Goal: Task Accomplishment & Management: Complete application form

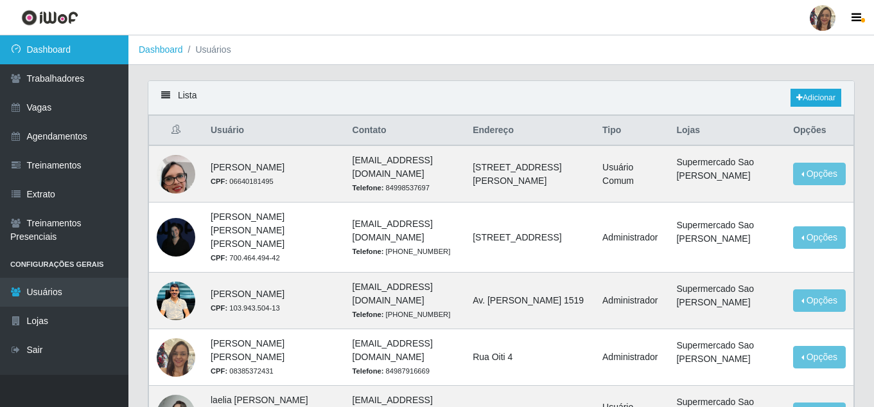
click at [67, 51] on link "Dashboard" at bounding box center [64, 49] width 128 height 29
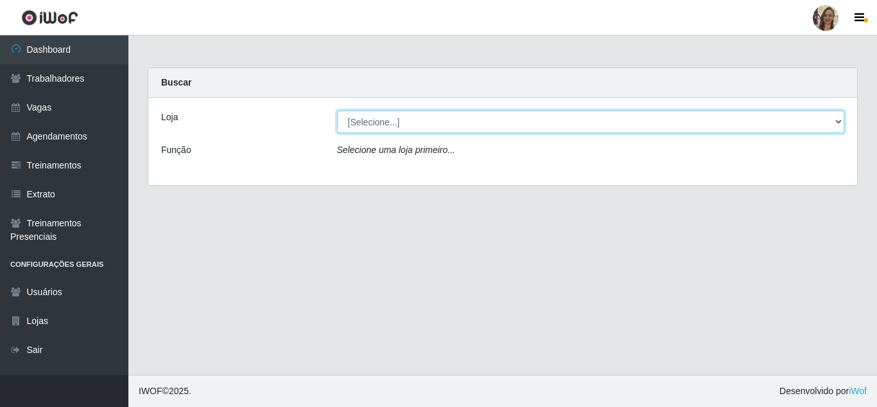
click at [829, 119] on select "[Selecione...] Supermercado Sao Francisco - Amarante" at bounding box center [591, 121] width 508 height 22
select select "383"
click at [337, 110] on select "[Selecione...] Supermercado Sao Francisco - Amarante" at bounding box center [591, 121] width 508 height 22
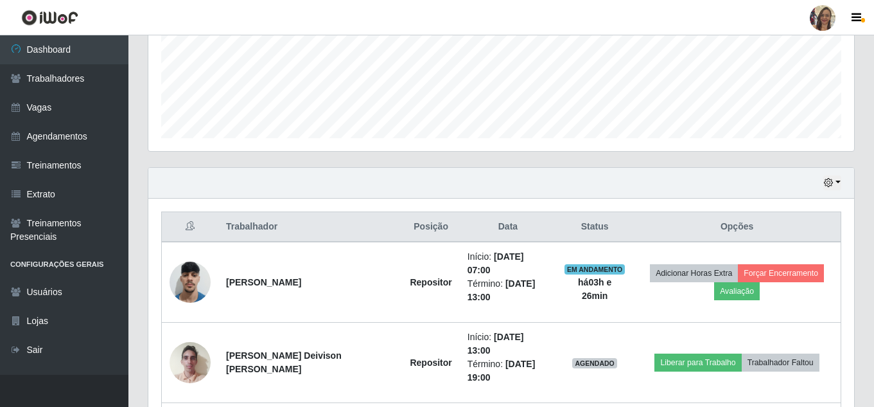
scroll to position [418, 0]
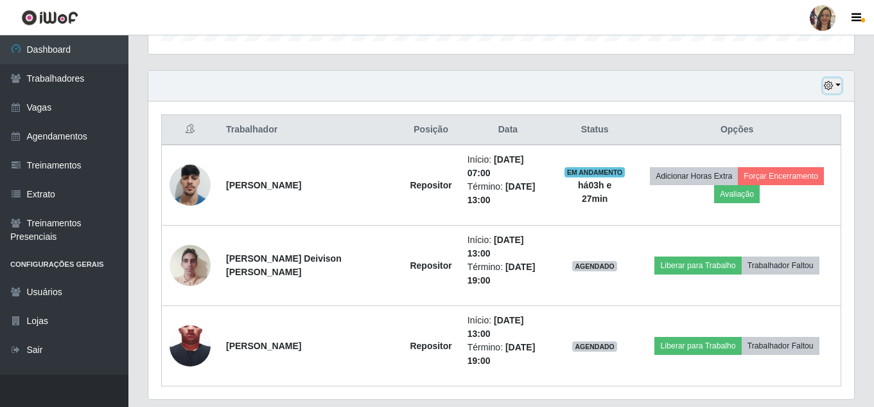
click at [839, 85] on button "button" at bounding box center [832, 85] width 18 height 15
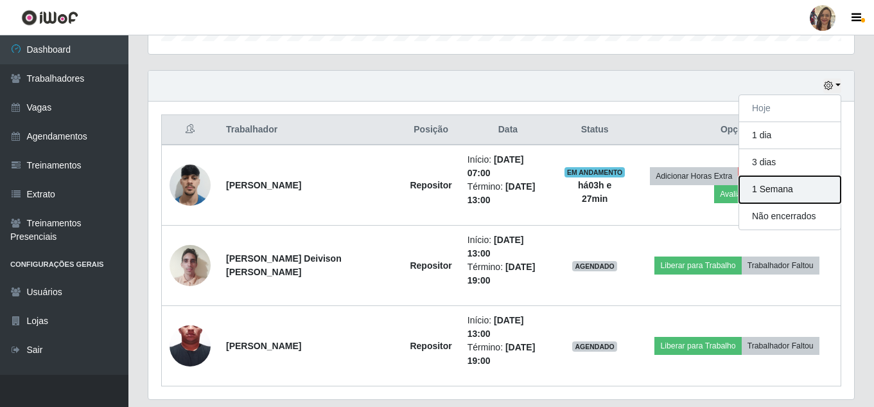
click at [783, 192] on button "1 Semana" at bounding box center [789, 189] width 101 height 27
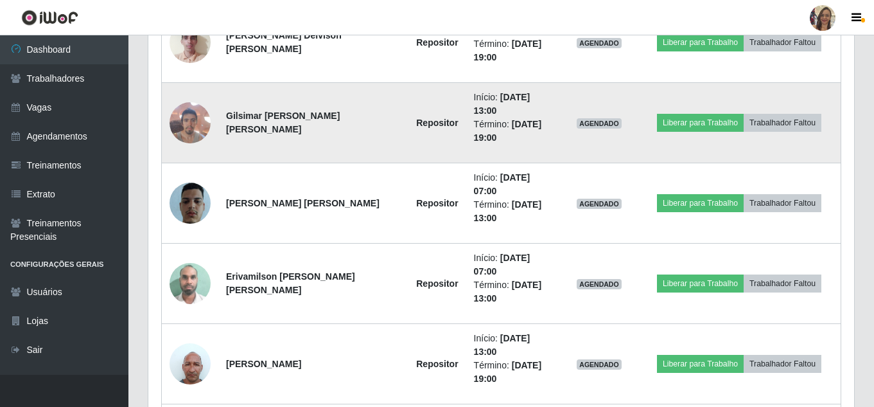
scroll to position [868, 0]
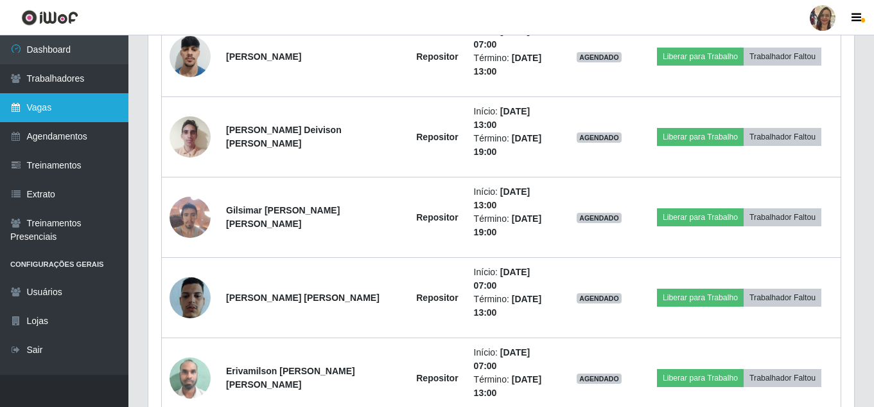
click at [55, 113] on link "Vagas" at bounding box center [64, 107] width 128 height 29
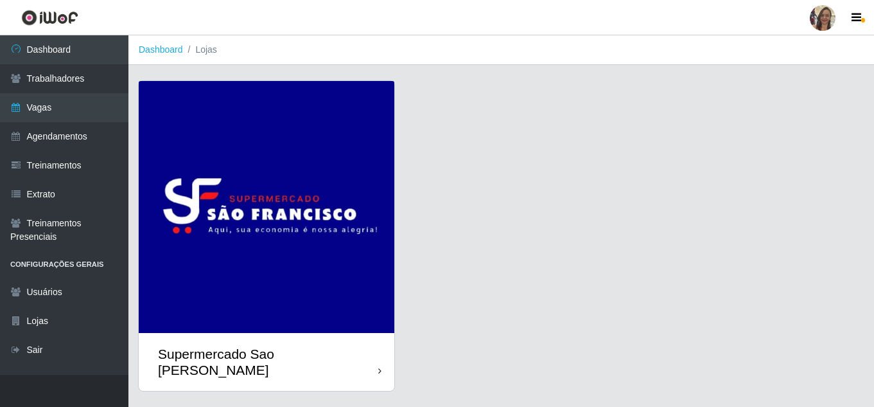
click at [320, 193] on img at bounding box center [267, 207] width 256 height 252
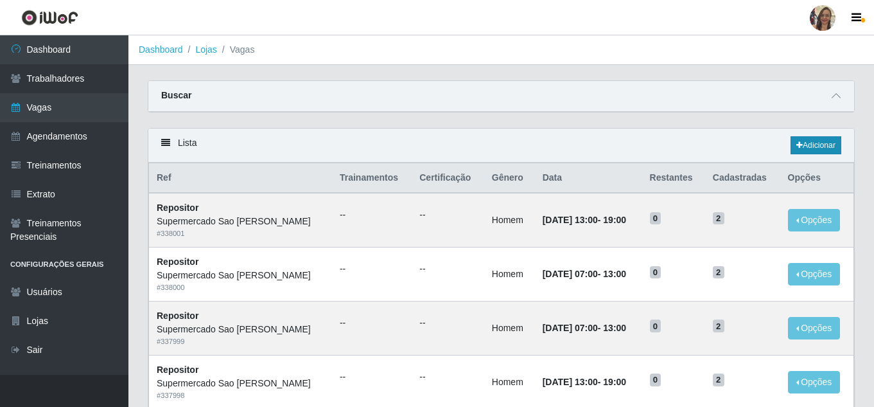
drag, startPoint x: 769, startPoint y: 143, endPoint x: 801, endPoint y: 148, distance: 33.1
click at [788, 149] on div "Lista Adicionar" at bounding box center [501, 145] width 706 height 34
click at [810, 145] on link "Adicionar" at bounding box center [816, 145] width 51 height 18
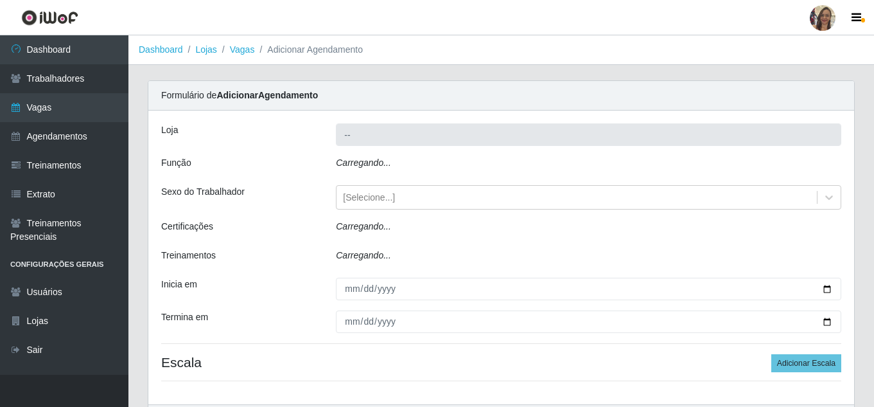
type input "Supermercado Sao [PERSON_NAME]"
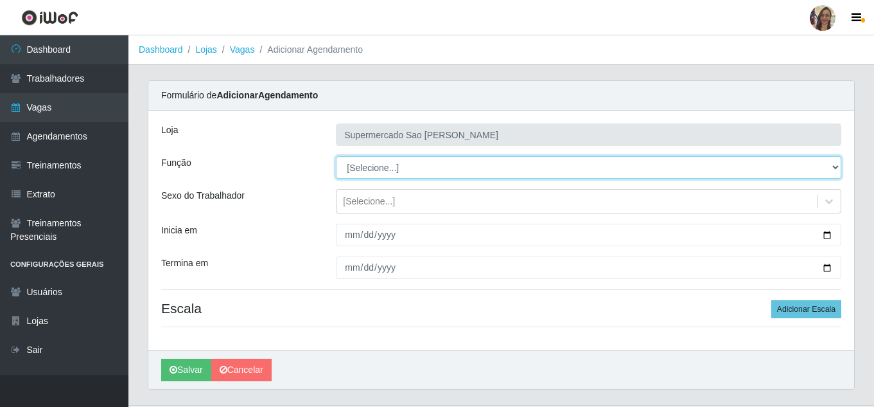
click at [380, 162] on select "[Selecione...] ASG ASG + ASG ++ Balconista de Açougue Balconista de Açougue + B…" at bounding box center [588, 167] width 505 height 22
select select "24"
click at [336, 156] on select "[Selecione...] ASG ASG + ASG ++ Balconista de Açougue Balconista de Açougue + B…" at bounding box center [588, 167] width 505 height 22
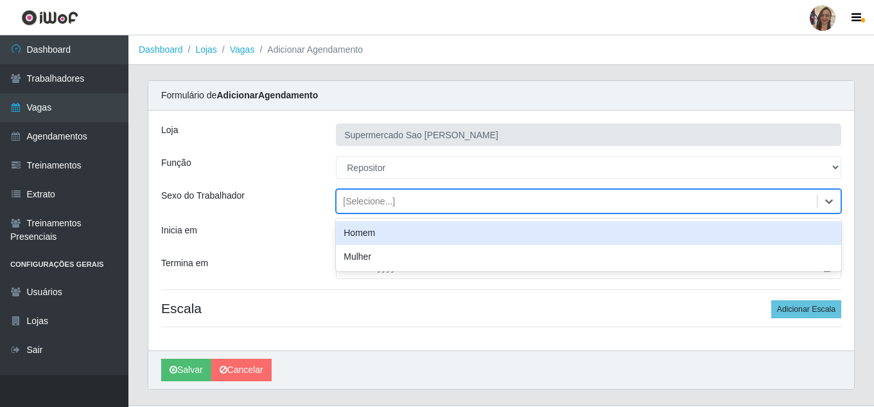
click at [358, 206] on div "[Selecione...]" at bounding box center [369, 201] width 52 height 13
click at [357, 237] on div "Homem" at bounding box center [588, 233] width 505 height 24
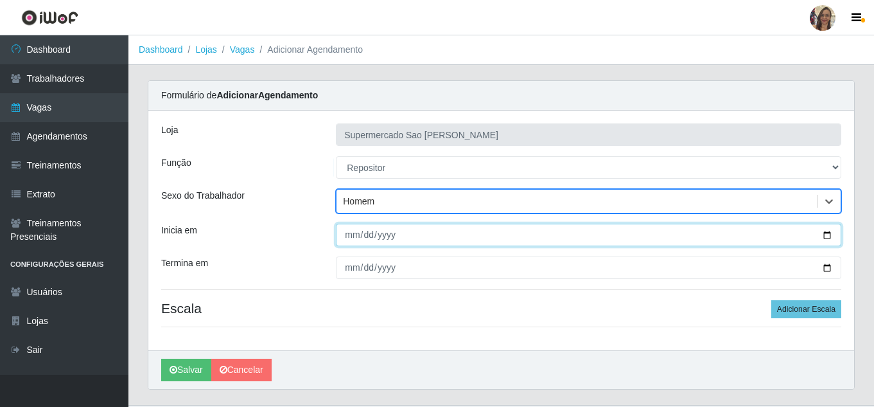
click at [351, 241] on input "Inicia em" at bounding box center [588, 234] width 505 height 22
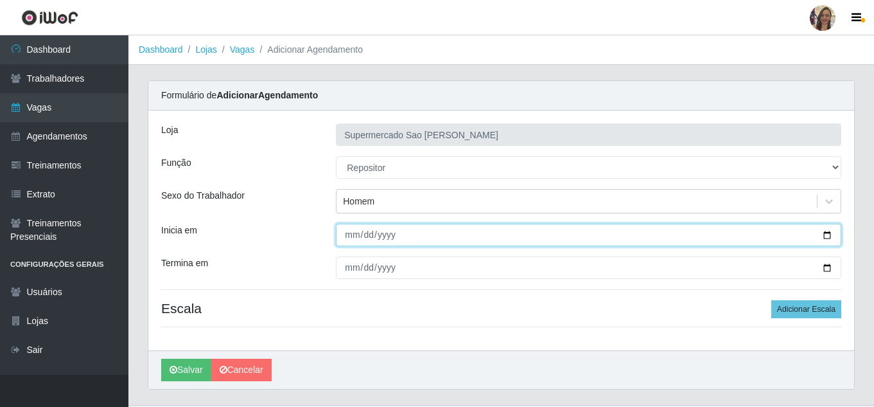
type input "0002-08-04"
click at [363, 234] on input "0002-08-04" at bounding box center [588, 234] width 505 height 22
type input "[DATE]"
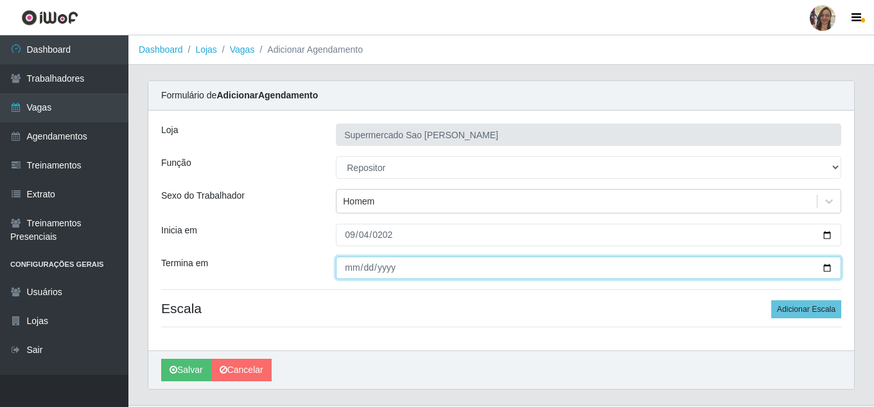
click at [348, 270] on input "Termina em" at bounding box center [588, 267] width 505 height 22
type input "[DATE]"
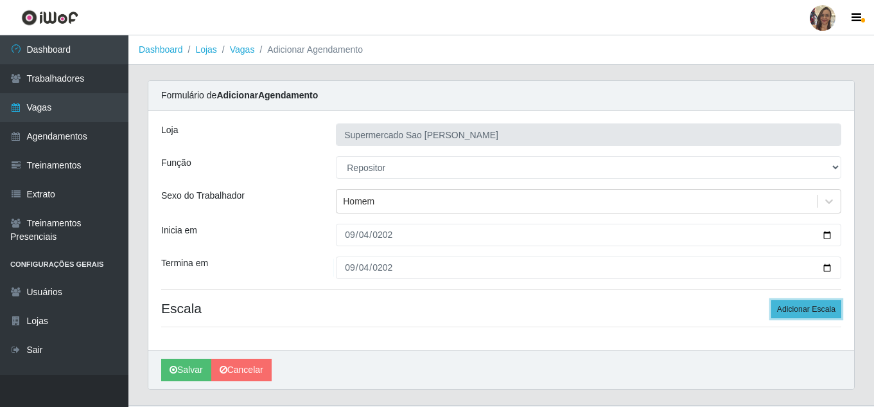
click at [796, 310] on button "Adicionar Escala" at bounding box center [806, 309] width 70 height 18
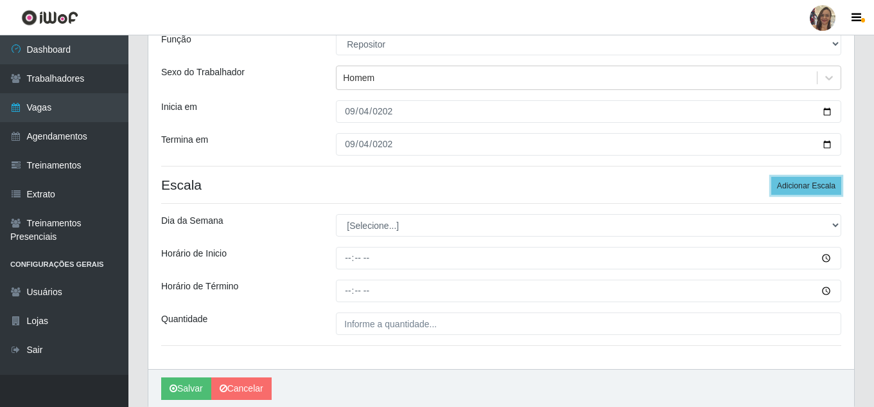
scroll to position [128, 0]
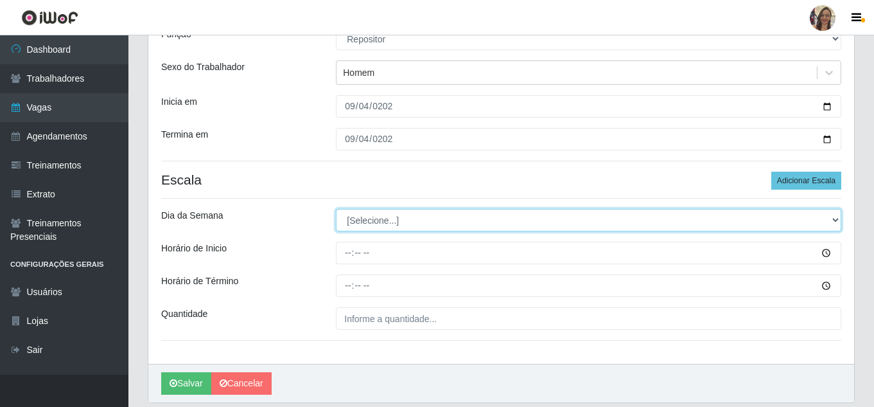
click at [358, 223] on select "[Selecione...] Segunda Terça Quarta Quinta Sexta Sábado Domingo" at bounding box center [588, 220] width 505 height 22
click at [362, 217] on select "[Selecione...] Segunda Terça Quarta Quinta Sexta Sábado Domingo" at bounding box center [588, 220] width 505 height 22
select select "4"
click at [336, 209] on select "[Selecione...] Segunda Terça Quarta Quinta Sexta Sábado Domingo" at bounding box center [588, 220] width 505 height 22
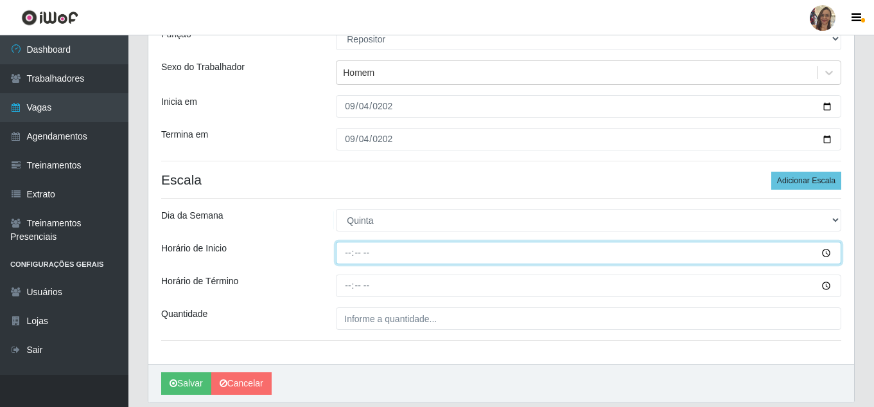
click at [349, 256] on input "Horário de Inicio" at bounding box center [588, 252] width 505 height 22
type input "07:00"
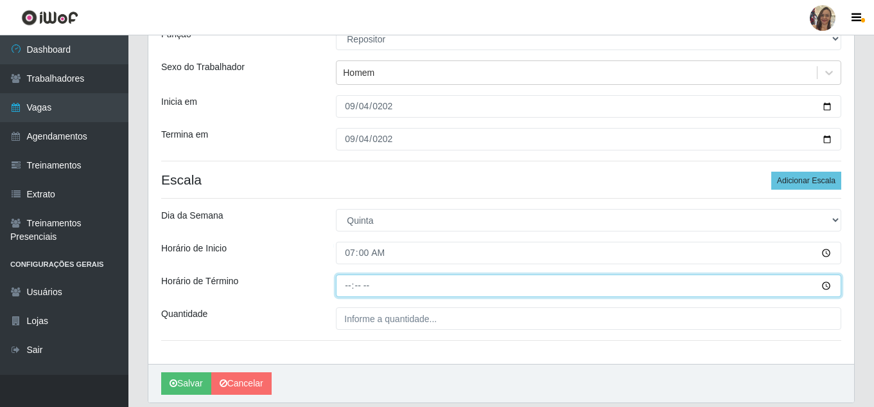
click at [349, 279] on input "Horário de Término" at bounding box center [588, 285] width 505 height 22
type input "13:00"
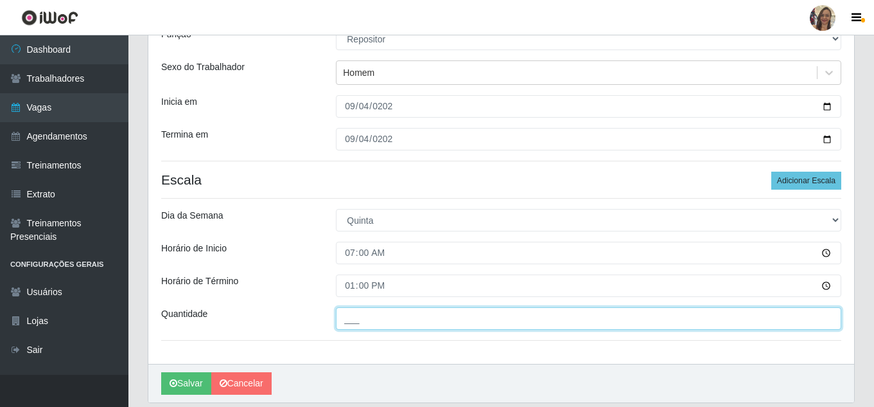
click at [399, 319] on input "___" at bounding box center [588, 318] width 505 height 22
type input "3__"
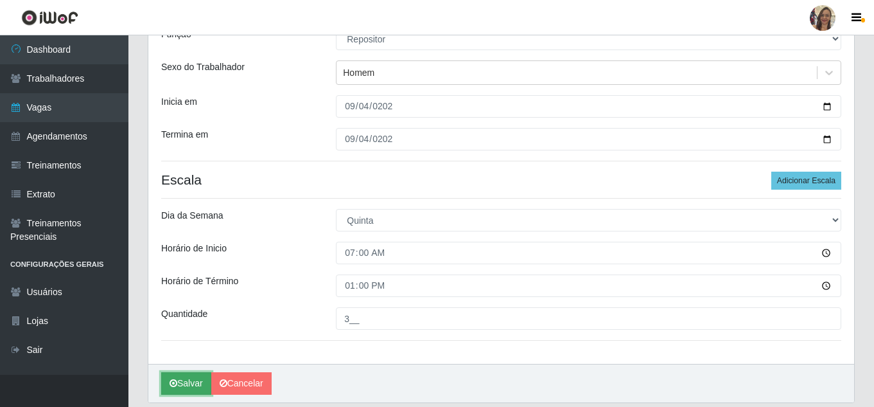
click at [184, 387] on button "Salvar" at bounding box center [186, 383] width 50 height 22
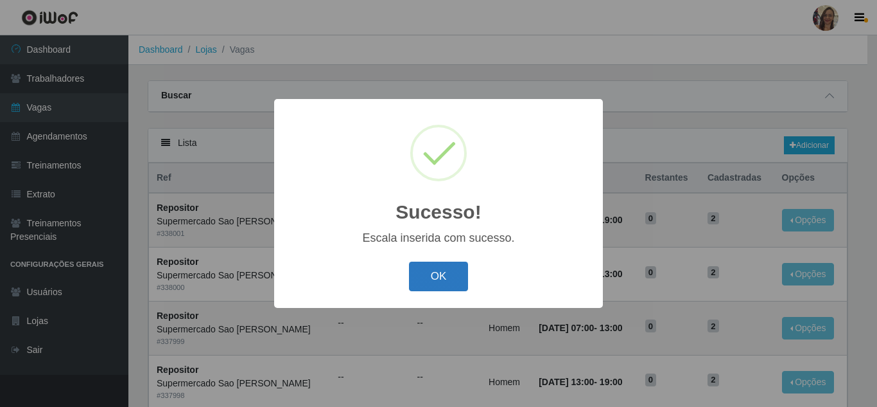
click at [422, 279] on button "OK" at bounding box center [439, 276] width 60 height 30
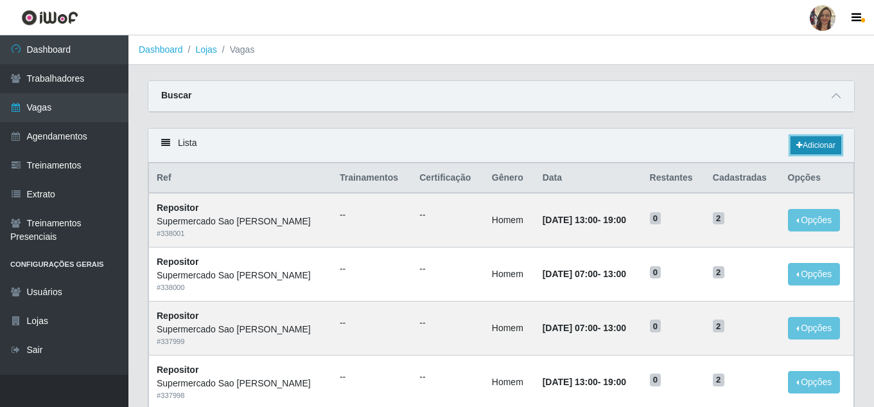
click at [811, 146] on link "Adicionar" at bounding box center [816, 145] width 51 height 18
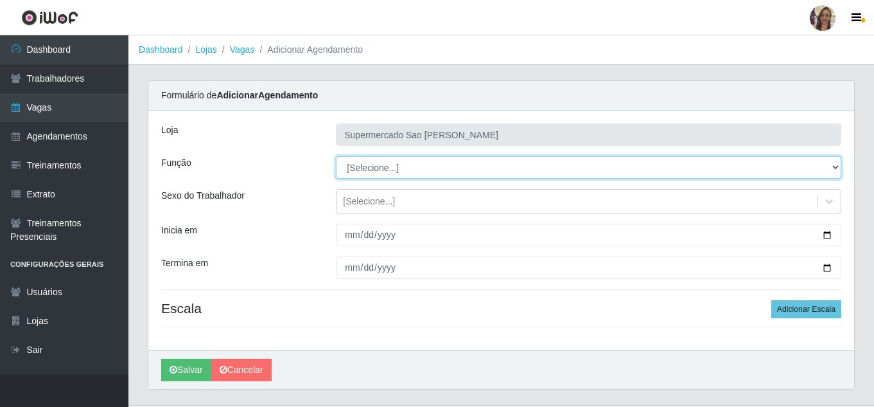
click at [387, 168] on select "[Selecione...] ASG ASG + ASG ++ Balconista de Açougue Balconista de Açougue + B…" at bounding box center [588, 167] width 505 height 22
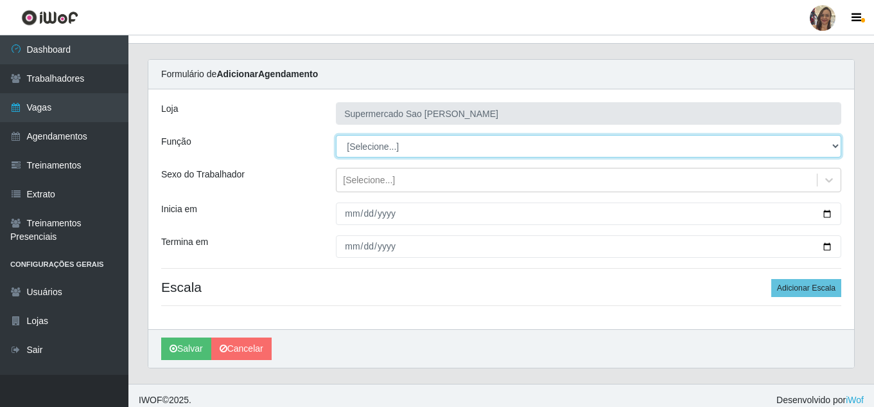
scroll to position [30, 0]
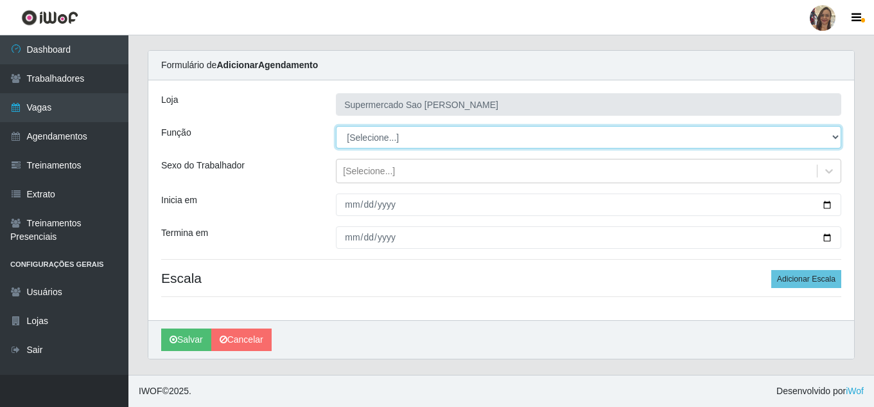
click at [366, 141] on select "[Selecione...] ASG ASG + ASG ++ Balconista de Açougue Balconista de Açougue + B…" at bounding box center [588, 137] width 505 height 22
select select "24"
click at [336, 126] on select "[Selecione...] ASG ASG + ASG ++ Balconista de Açougue Balconista de Açougue + B…" at bounding box center [588, 137] width 505 height 22
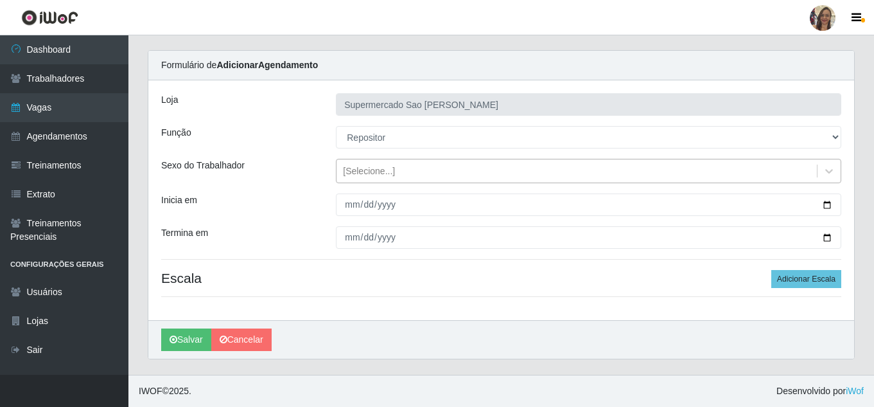
click at [360, 173] on div "[Selecione...]" at bounding box center [369, 170] width 52 height 13
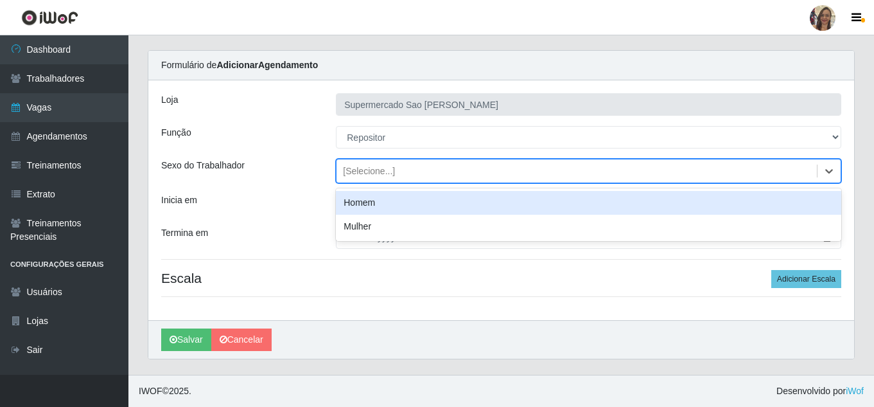
click at [365, 203] on div "Homem" at bounding box center [588, 203] width 505 height 24
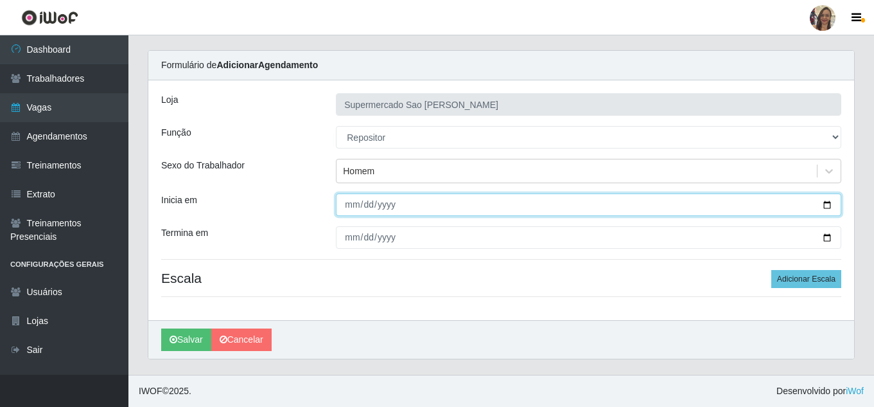
click at [347, 207] on input "Inicia em" at bounding box center [588, 204] width 505 height 22
type input "[DATE]"
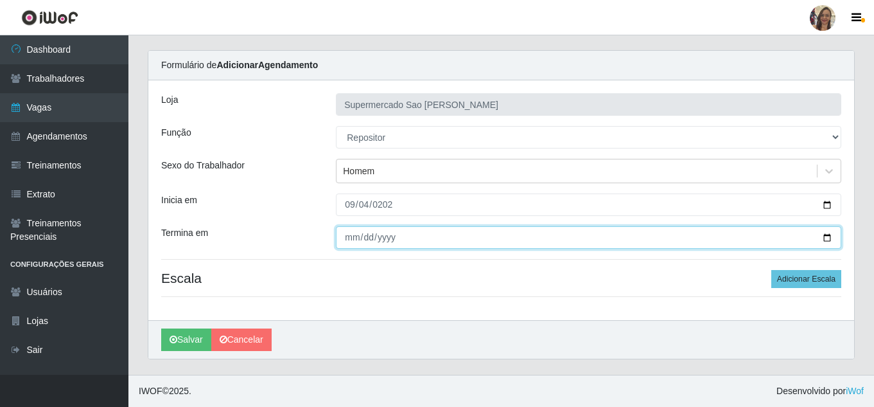
click at [349, 235] on input "Termina em" at bounding box center [588, 237] width 505 height 22
type input "[DATE]"
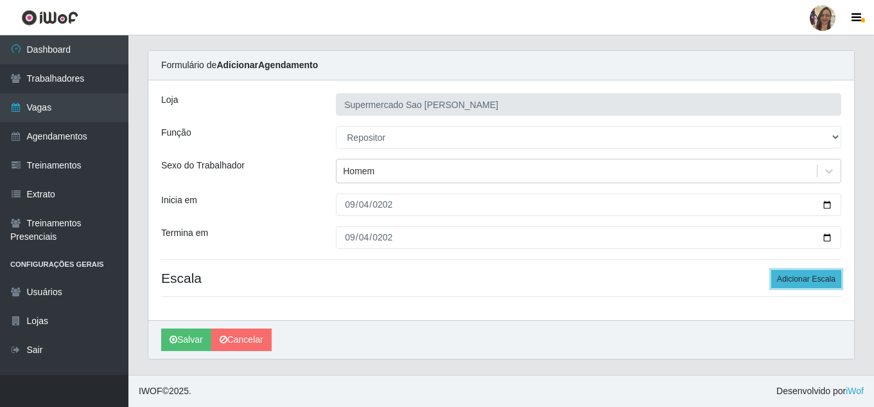
click at [792, 279] on button "Adicionar Escala" at bounding box center [806, 279] width 70 height 18
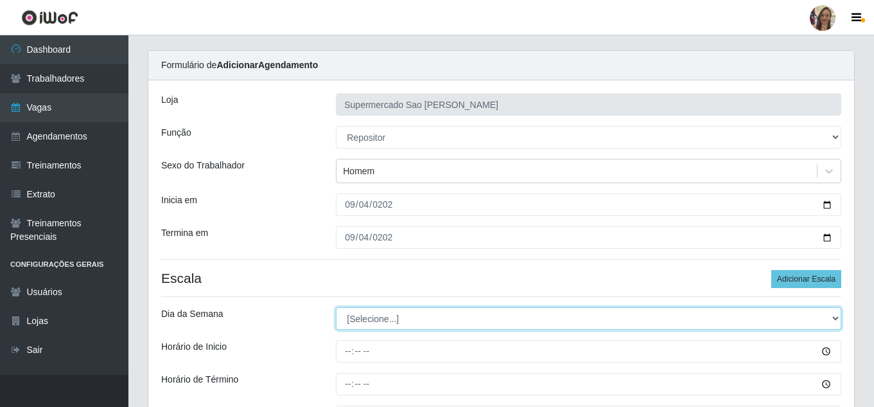
click at [365, 320] on select "[Selecione...] Segunda Terça Quarta Quinta Sexta Sábado Domingo" at bounding box center [588, 318] width 505 height 22
select select "4"
click at [336, 307] on select "[Selecione...] Segunda Terça Quarta Quinta Sexta Sábado Domingo" at bounding box center [588, 318] width 505 height 22
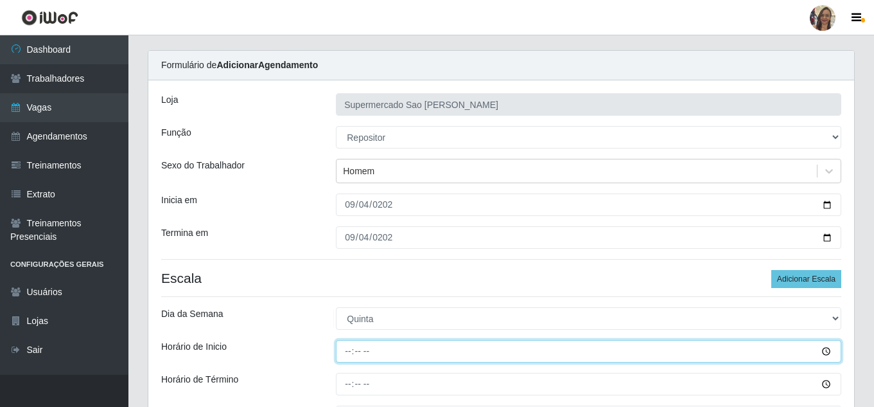
click at [346, 349] on input "Horário de Inicio" at bounding box center [588, 351] width 505 height 22
type input "13:00"
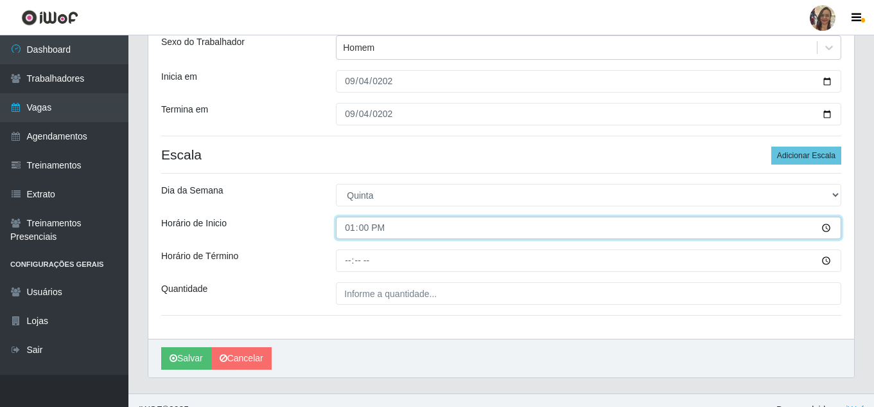
scroll to position [159, 0]
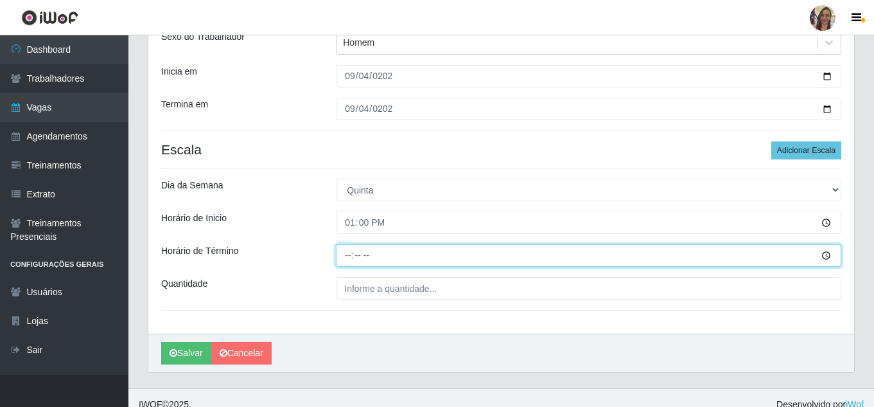
click at [345, 252] on input "Horário de Término" at bounding box center [588, 255] width 505 height 22
type input "19:00"
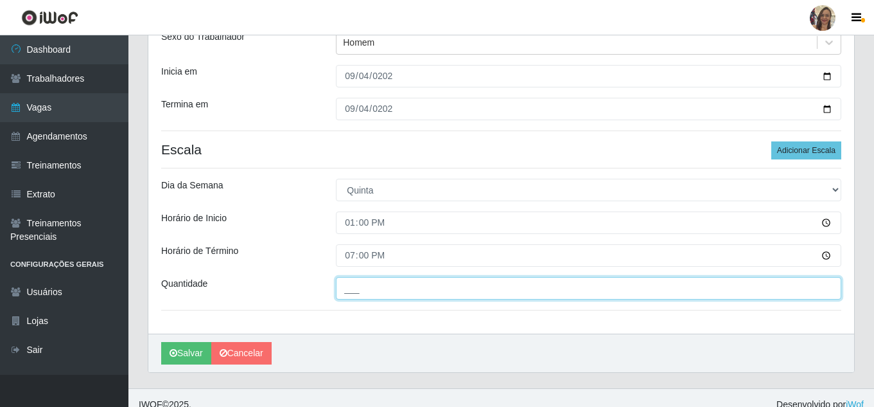
click at [378, 288] on input "___" at bounding box center [588, 288] width 505 height 22
type input "2__"
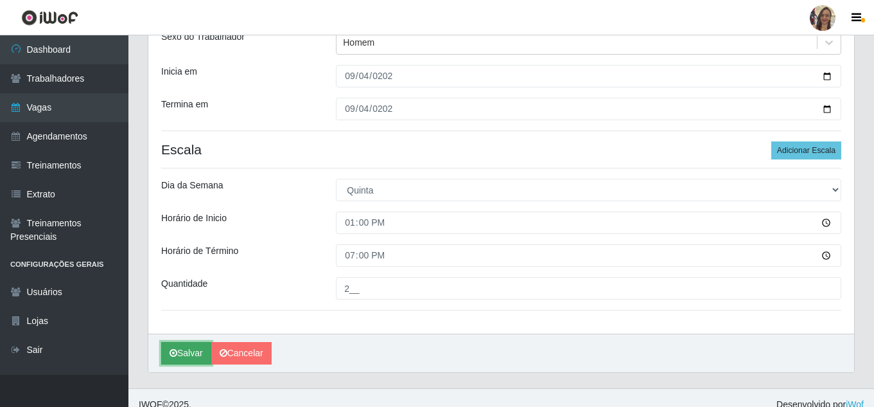
click at [197, 354] on button "Salvar" at bounding box center [186, 353] width 50 height 22
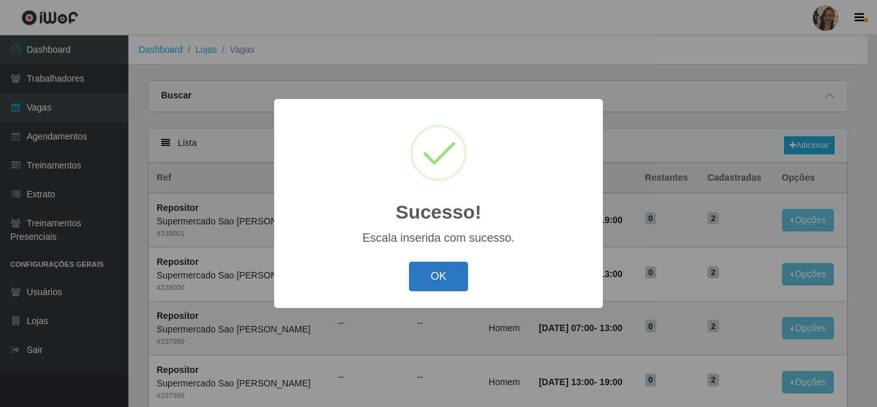
click at [432, 286] on button "OK" at bounding box center [439, 276] width 60 height 30
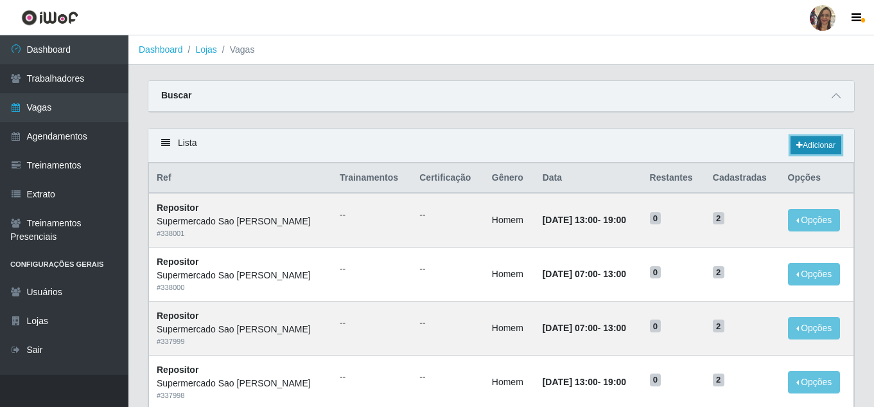
click at [830, 145] on link "Adicionar" at bounding box center [816, 145] width 51 height 18
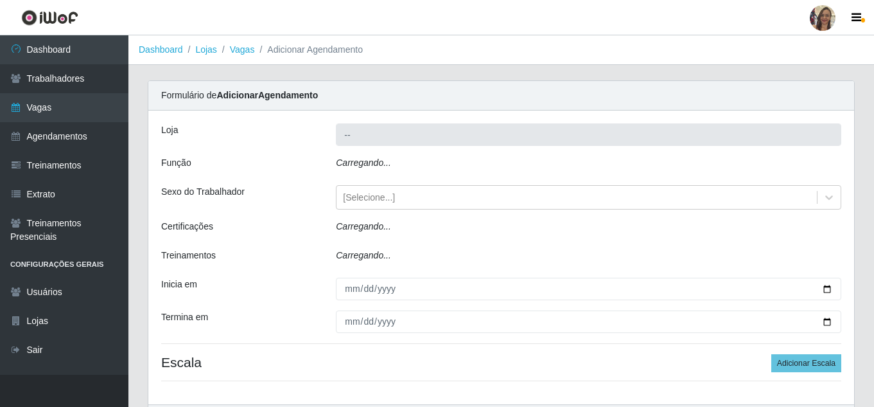
type input "Supermercado Sao [PERSON_NAME]"
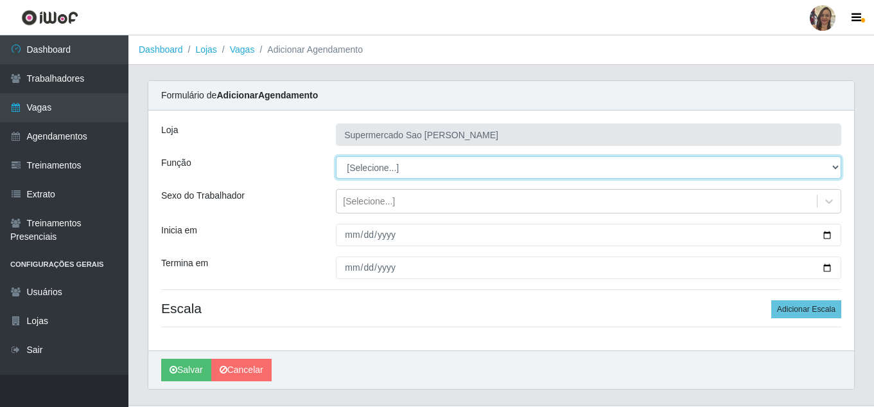
click at [369, 171] on select "[Selecione...] ASG ASG + ASG ++ Balconista de Açougue Balconista de Açougue + B…" at bounding box center [588, 167] width 505 height 22
select select "24"
click at [336, 156] on select "[Selecione...] ASG ASG + ASG ++ Balconista de Açougue Balconista de Açougue + B…" at bounding box center [588, 167] width 505 height 22
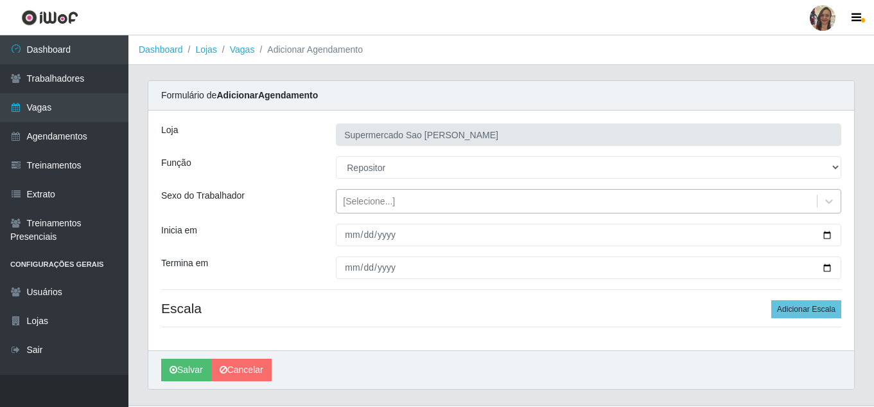
click at [376, 209] on div "[Selecione...]" at bounding box center [577, 201] width 480 height 21
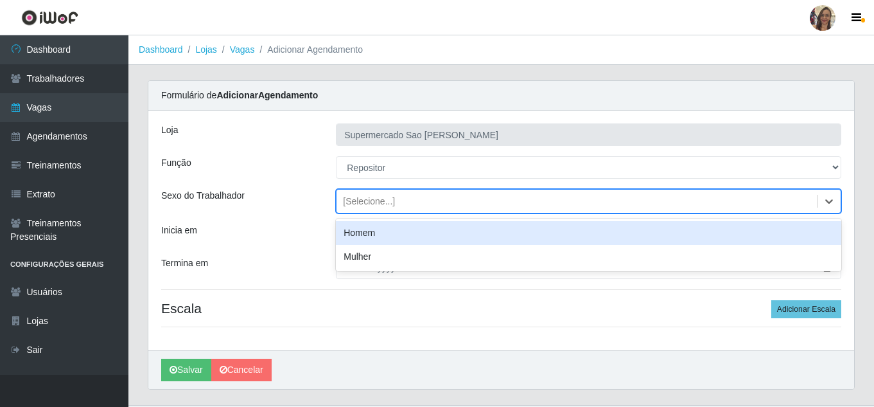
click at [366, 233] on div "Homem" at bounding box center [588, 233] width 505 height 24
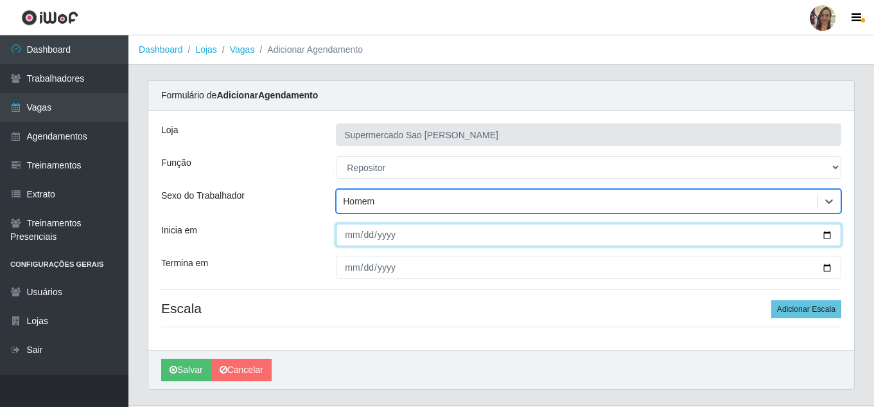
click at [348, 236] on input "Inicia em" at bounding box center [588, 234] width 505 height 22
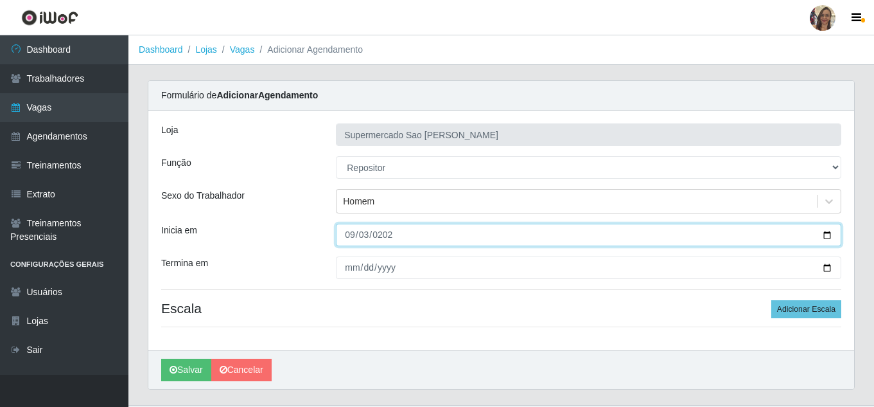
type input "[DATE]"
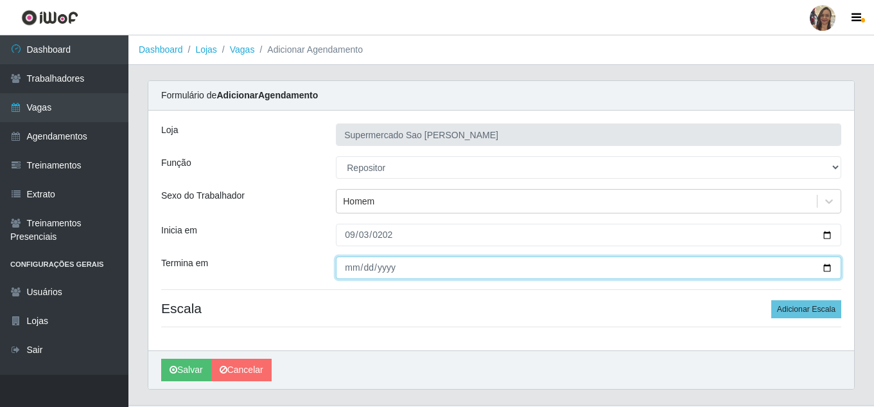
click at [348, 265] on input "Termina em" at bounding box center [588, 267] width 505 height 22
type input "[DATE]"
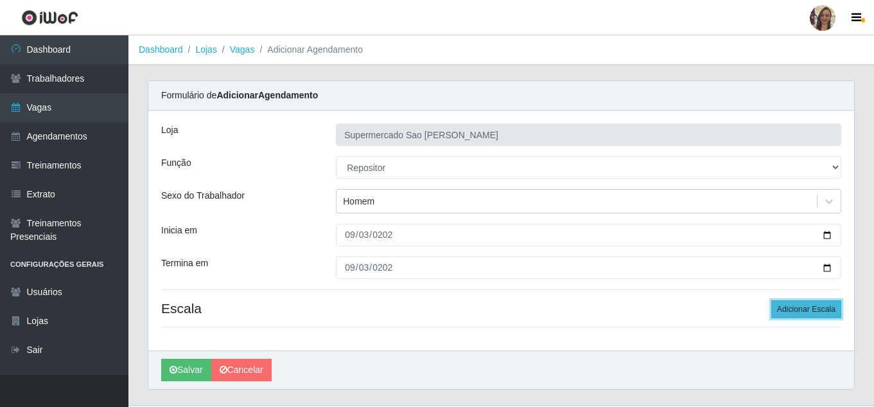
click at [804, 311] on button "Adicionar Escala" at bounding box center [806, 309] width 70 height 18
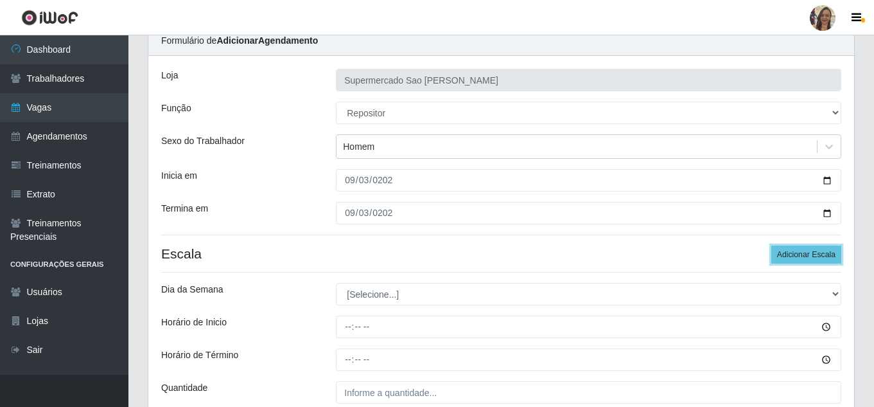
scroll to position [128, 0]
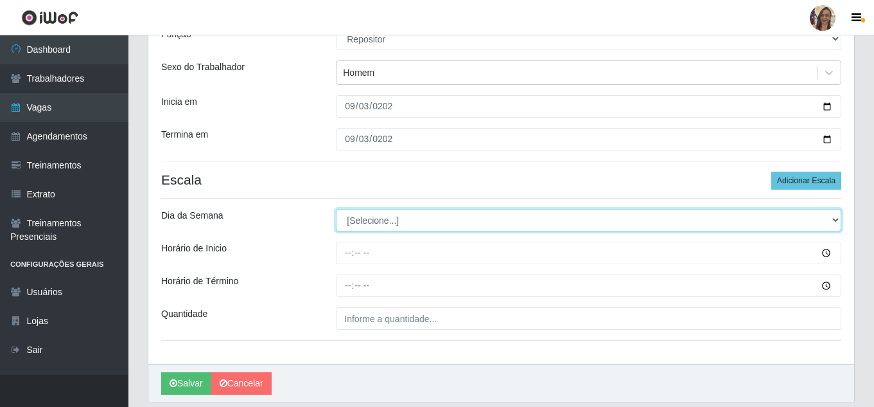
click at [369, 222] on select "[Selecione...] Segunda Terça Quarta Quinta Sexta Sábado Domingo" at bounding box center [588, 220] width 505 height 22
select select "3"
click at [336, 209] on select "[Selecione...] Segunda Terça Quarta Quinta Sexta Sábado Domingo" at bounding box center [588, 220] width 505 height 22
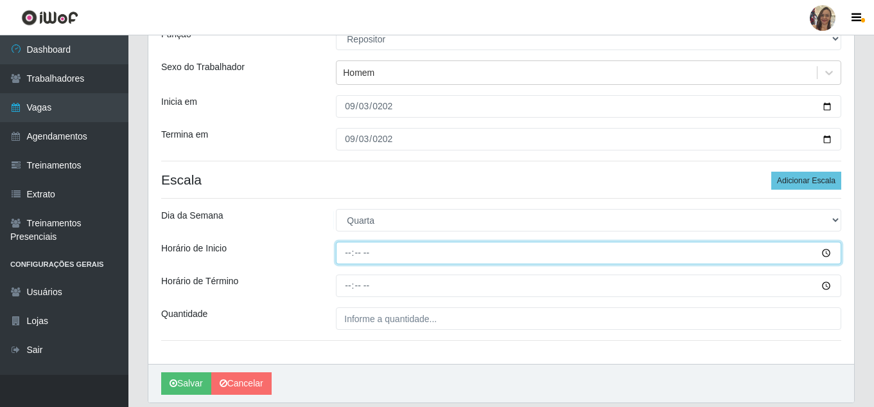
click at [347, 254] on input "Horário de Inicio" at bounding box center [588, 252] width 505 height 22
type input "07:00"
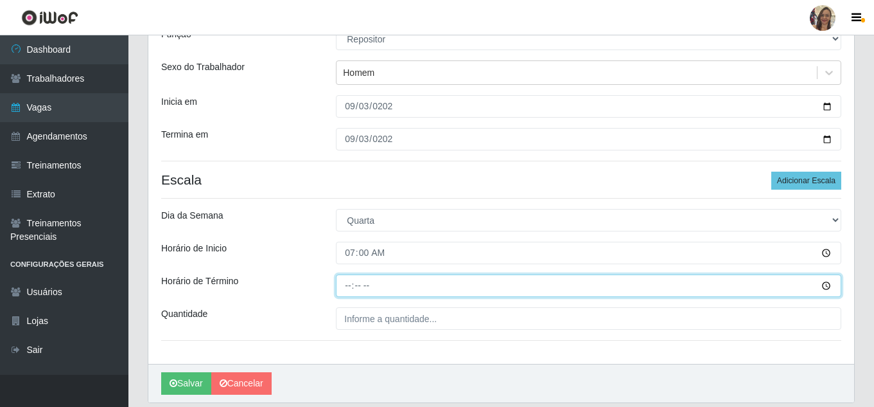
click at [348, 288] on input "Horário de Término" at bounding box center [588, 285] width 505 height 22
type input "13:00"
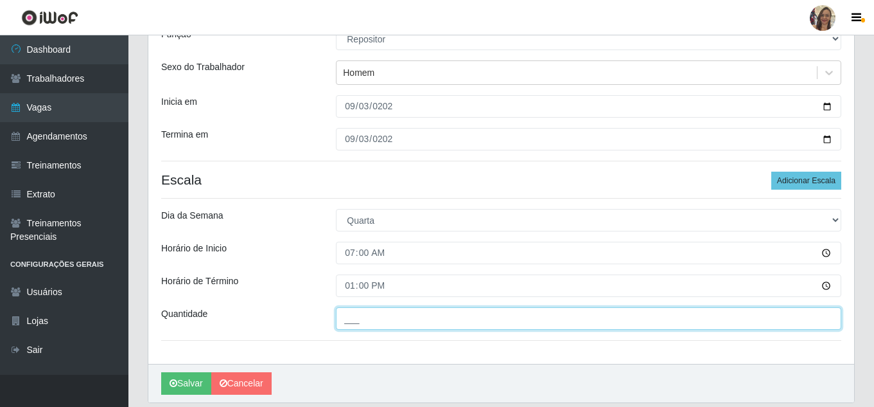
click at [382, 329] on input "___" at bounding box center [588, 318] width 505 height 22
type input "1__"
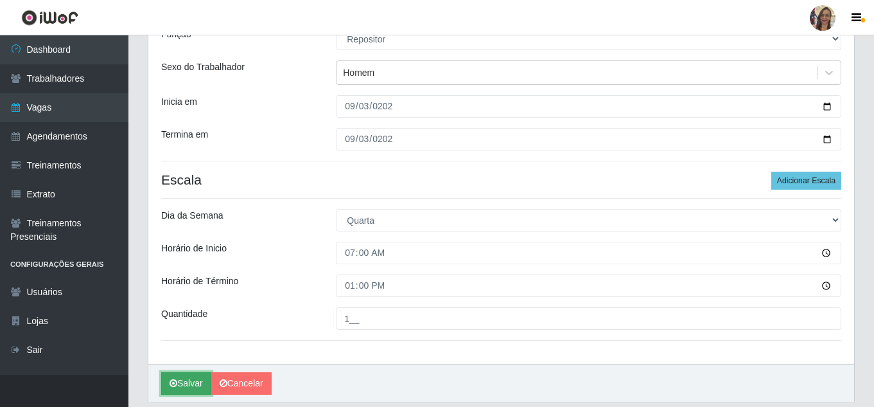
click at [188, 387] on button "Salvar" at bounding box center [186, 383] width 50 height 22
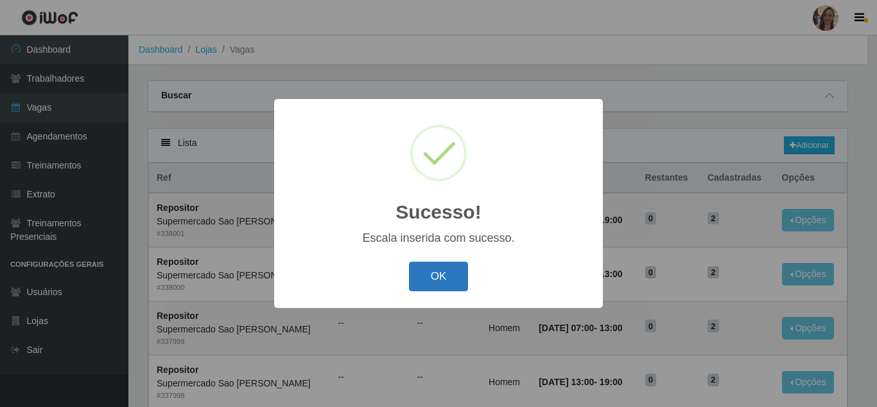
click at [424, 279] on button "OK" at bounding box center [439, 276] width 60 height 30
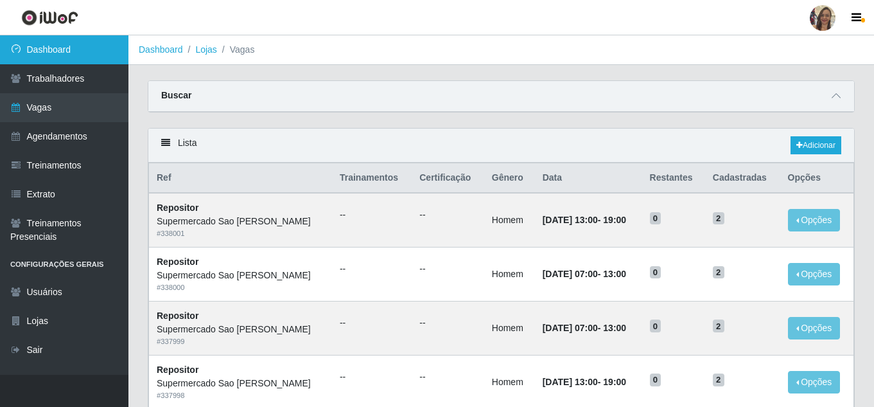
click at [51, 54] on link "Dashboard" at bounding box center [64, 49] width 128 height 29
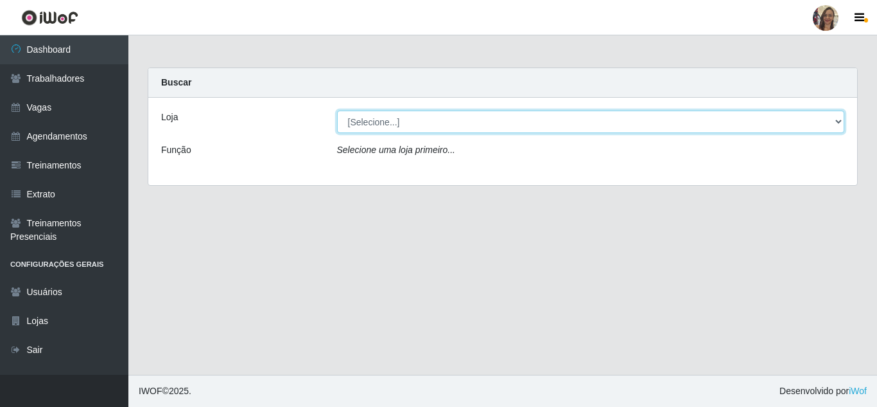
click at [836, 121] on select "[Selecione...] Supermercado Sao Francisco - Amarante" at bounding box center [591, 121] width 508 height 22
select select "383"
click at [337, 110] on select "[Selecione...] Supermercado Sao Francisco - Amarante" at bounding box center [591, 121] width 508 height 22
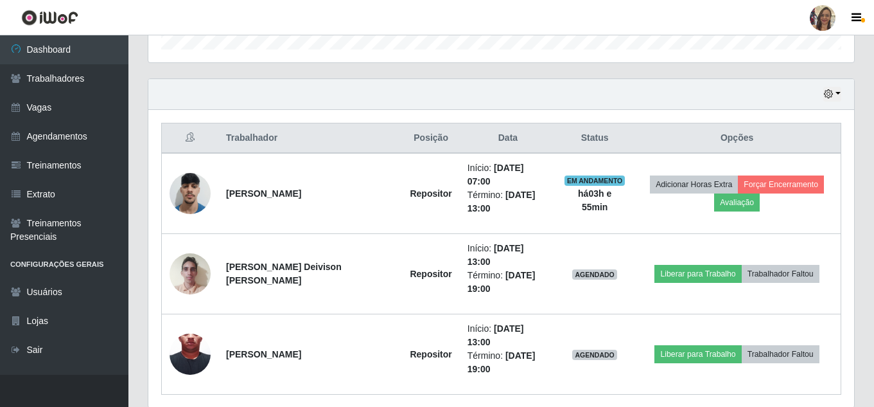
scroll to position [418, 0]
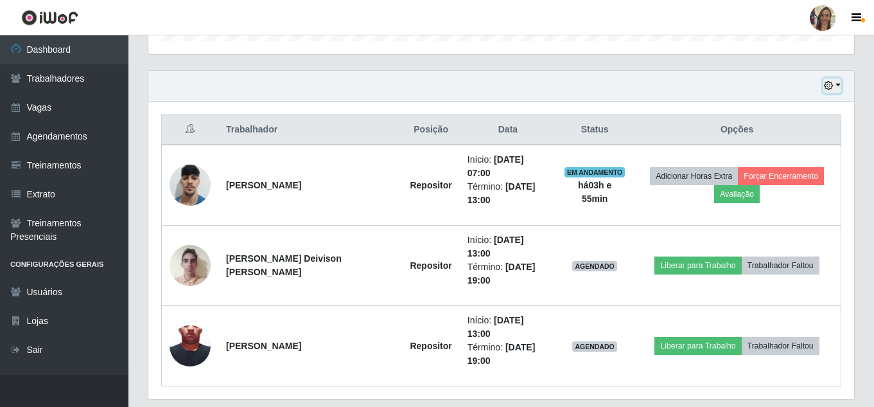
click at [839, 85] on button "button" at bounding box center [832, 85] width 18 height 15
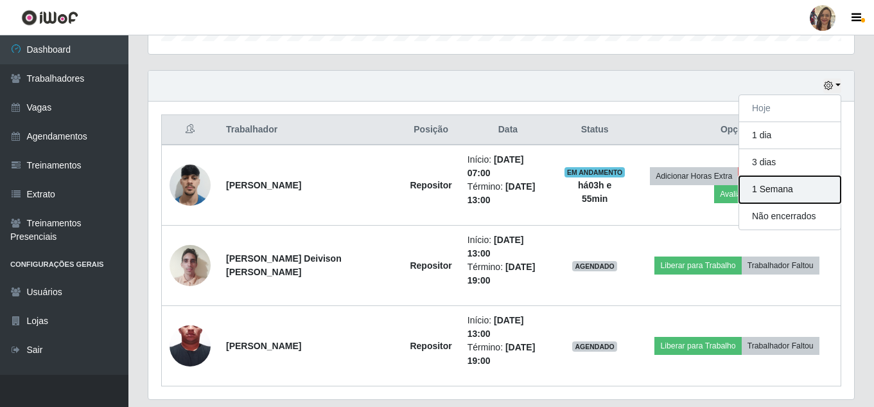
click at [784, 188] on button "1 Semana" at bounding box center [789, 189] width 101 height 27
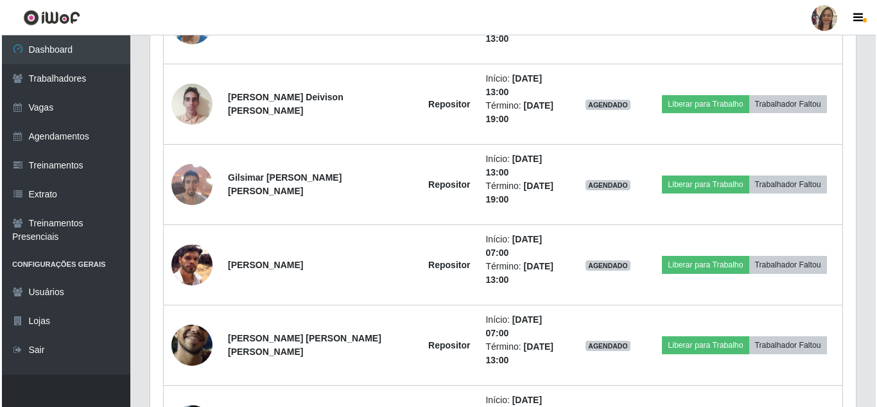
scroll to position [932, 0]
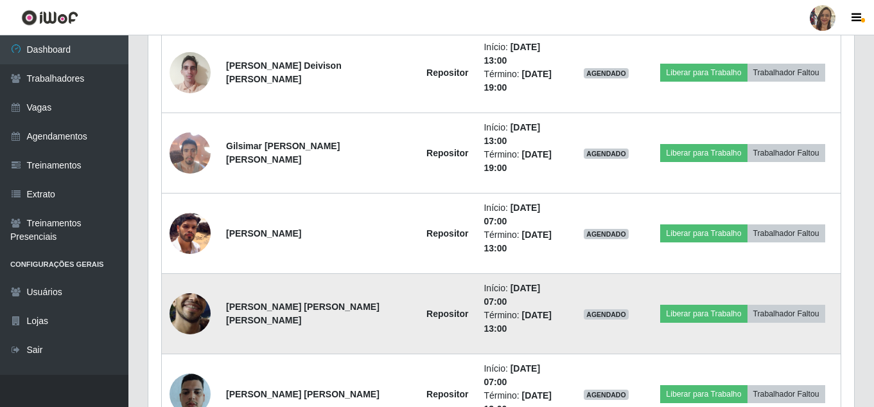
click at [191, 308] on img at bounding box center [190, 313] width 41 height 91
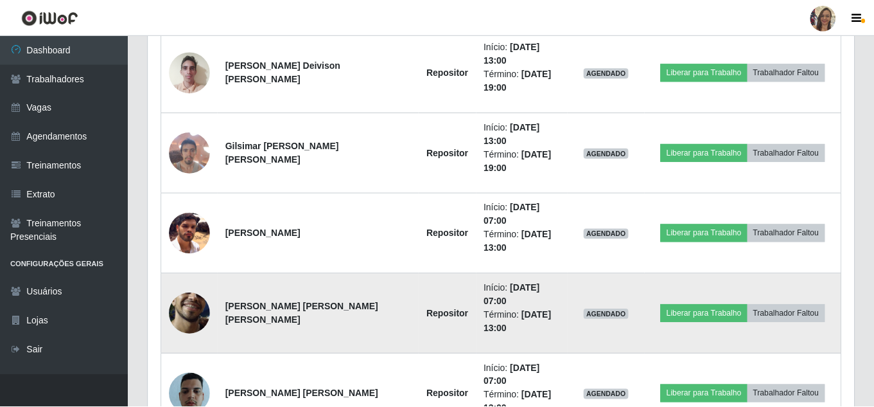
scroll to position [267, 699]
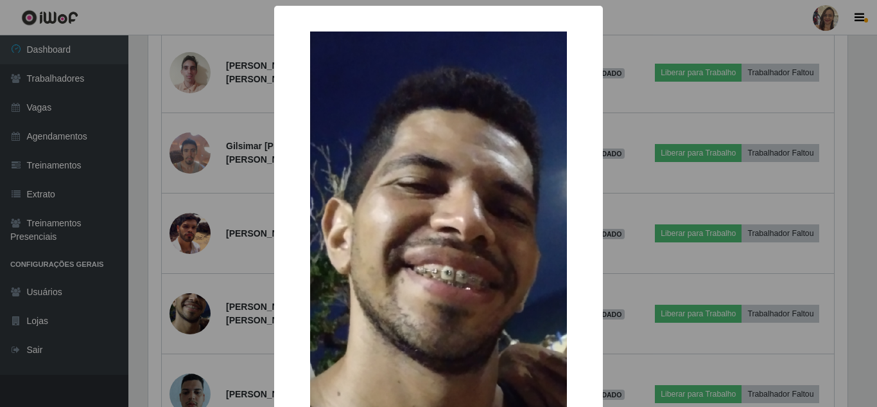
click at [207, 312] on div "× OK Cancel" at bounding box center [438, 203] width 877 height 407
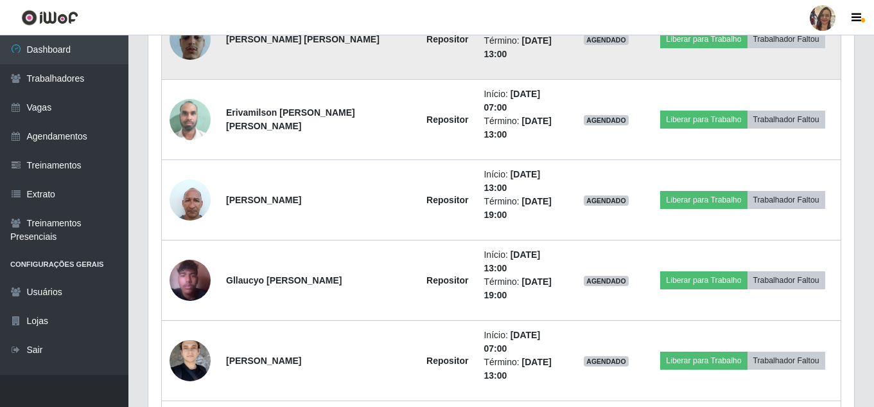
scroll to position [1317, 0]
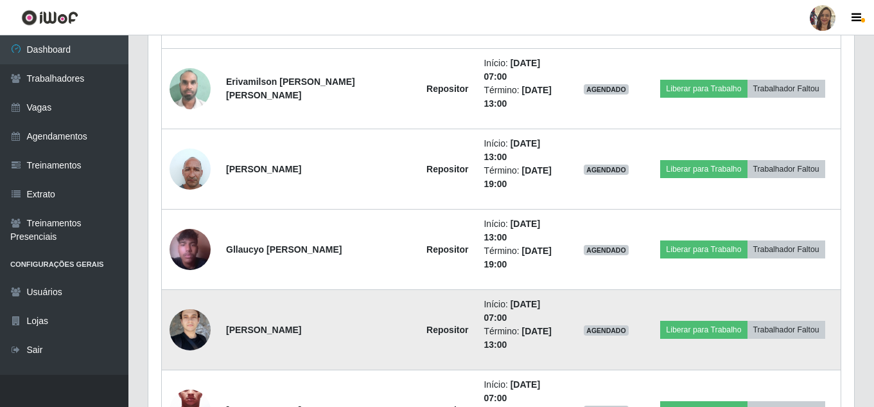
click at [179, 328] on img at bounding box center [190, 329] width 41 height 74
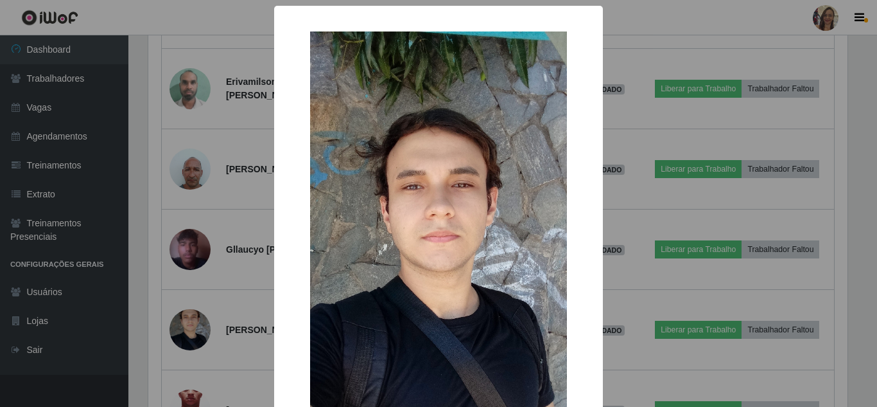
click at [239, 287] on div "× OK Cancel" at bounding box center [438, 203] width 877 height 407
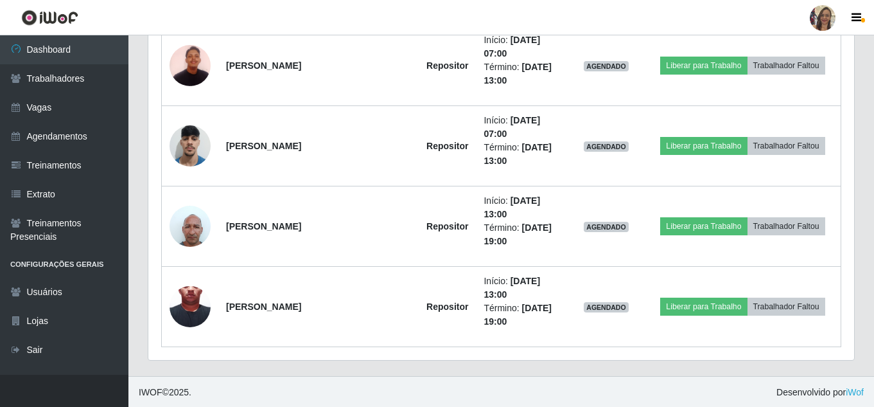
scroll to position [2064, 0]
